Goal: Check status: Check status

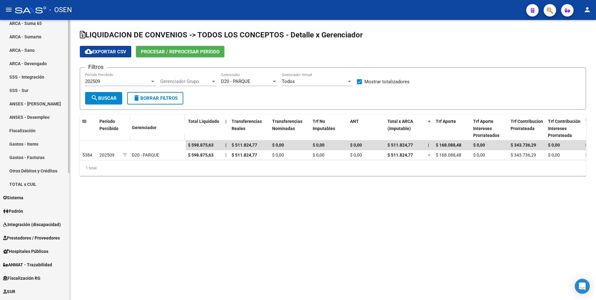
scroll to position [156, 0]
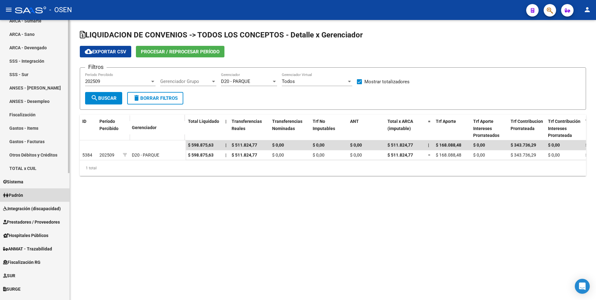
click at [23, 197] on span "Padrón" at bounding box center [13, 195] width 20 height 7
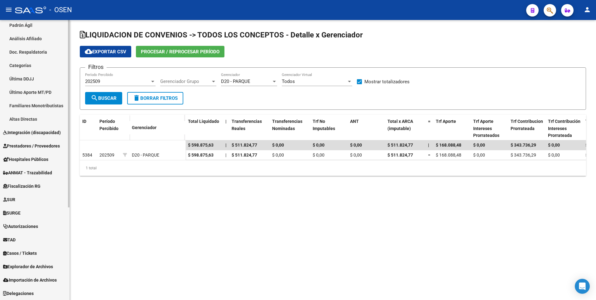
scroll to position [13, 0]
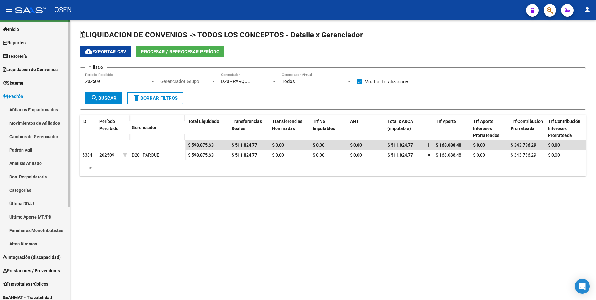
click at [31, 109] on link "Afiliados Empadronados" at bounding box center [35, 109] width 70 height 13
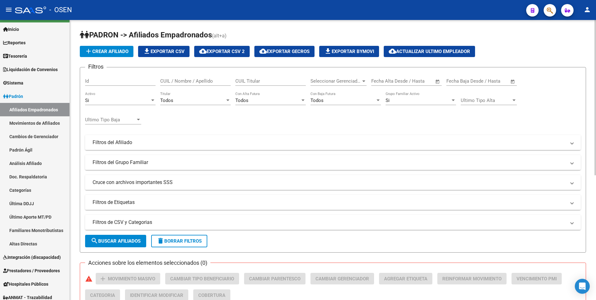
click at [181, 79] on input "CUIL / Nombre / Apellido" at bounding box center [195, 81] width 70 height 6
paste input "20562798391"
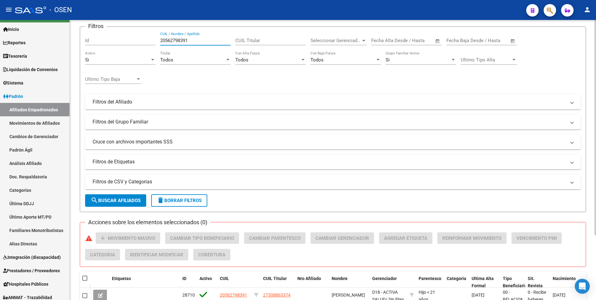
scroll to position [84, 0]
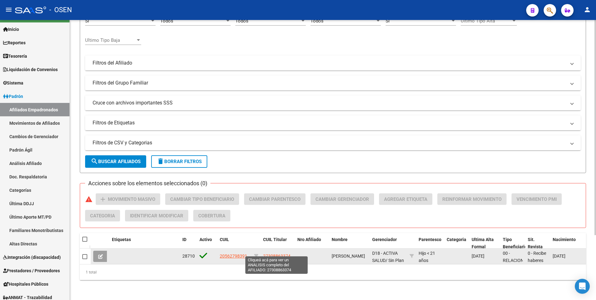
type input "20562798391"
click at [276, 254] on span "27308863374" at bounding box center [276, 256] width 27 height 5
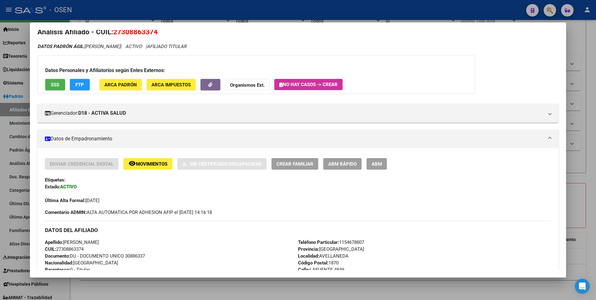
scroll to position [0, 0]
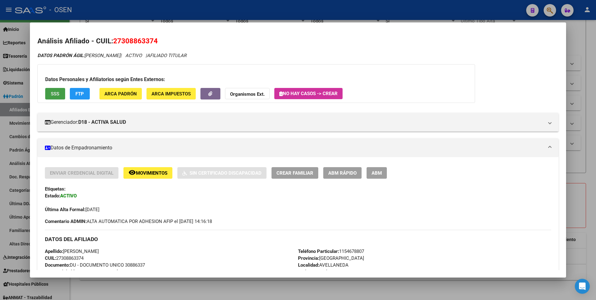
click at [53, 91] on span "SSS" at bounding box center [55, 94] width 8 height 6
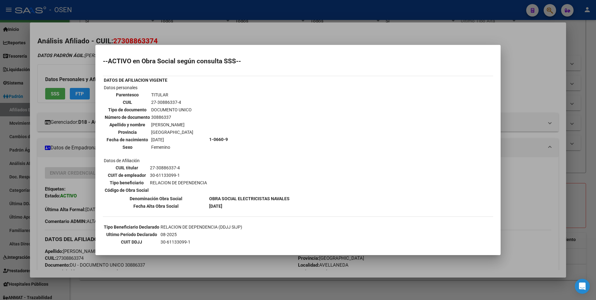
drag, startPoint x: 348, startPoint y: 53, endPoint x: 425, endPoint y: 51, distance: 77.1
click at [425, 51] on mat-dialog-container "--ACTIVO en Obra Social según consulta SSS-- DATOS DE AFILIACION VIGENTE Datos …" at bounding box center [297, 150] width 405 height 210
click at [475, 11] on div at bounding box center [298, 150] width 596 height 300
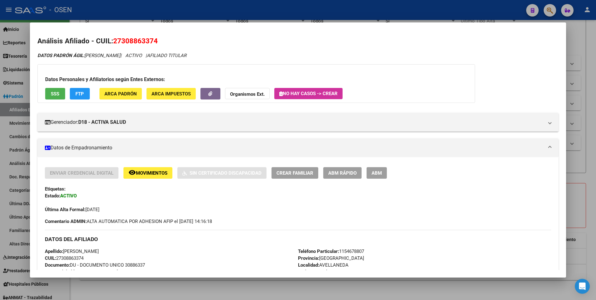
click at [583, 36] on div at bounding box center [298, 150] width 596 height 300
